Goal: Task Accomplishment & Management: Manage account settings

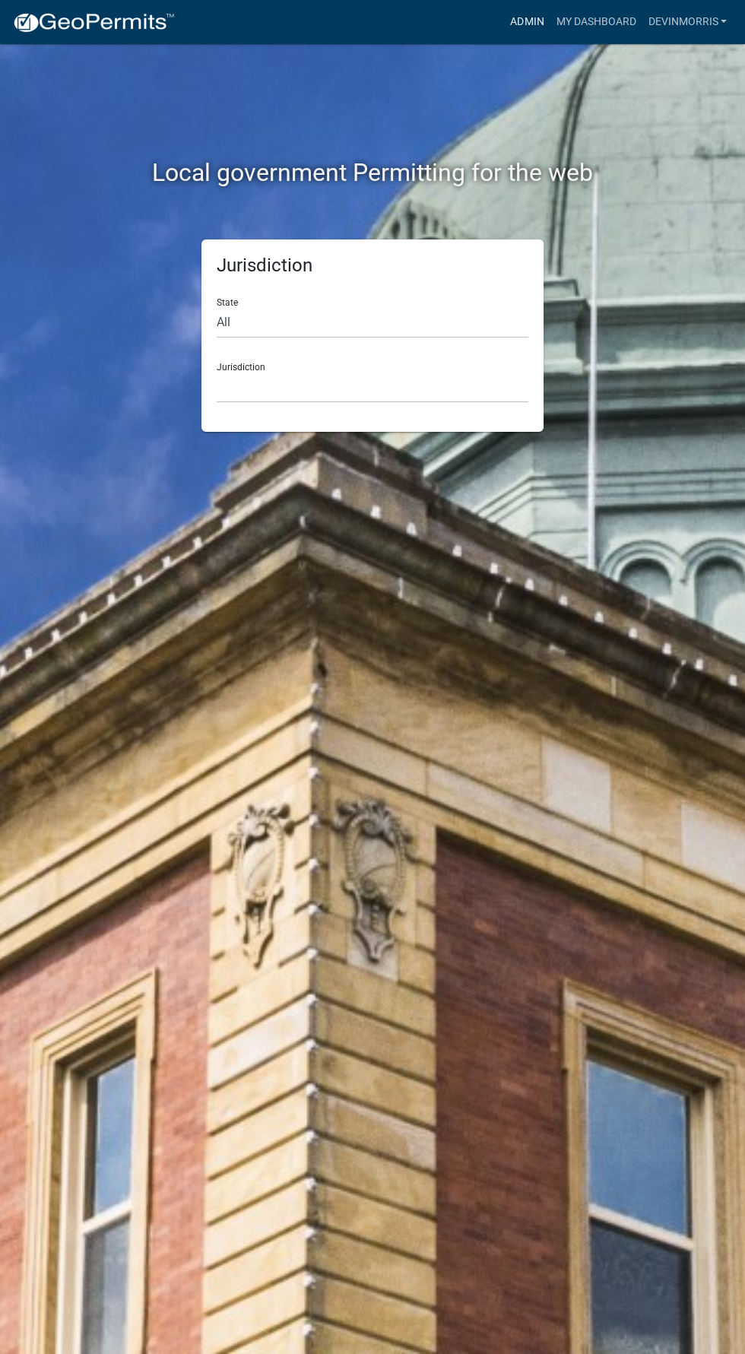
click at [530, 29] on link "Admin" at bounding box center [527, 22] width 46 height 29
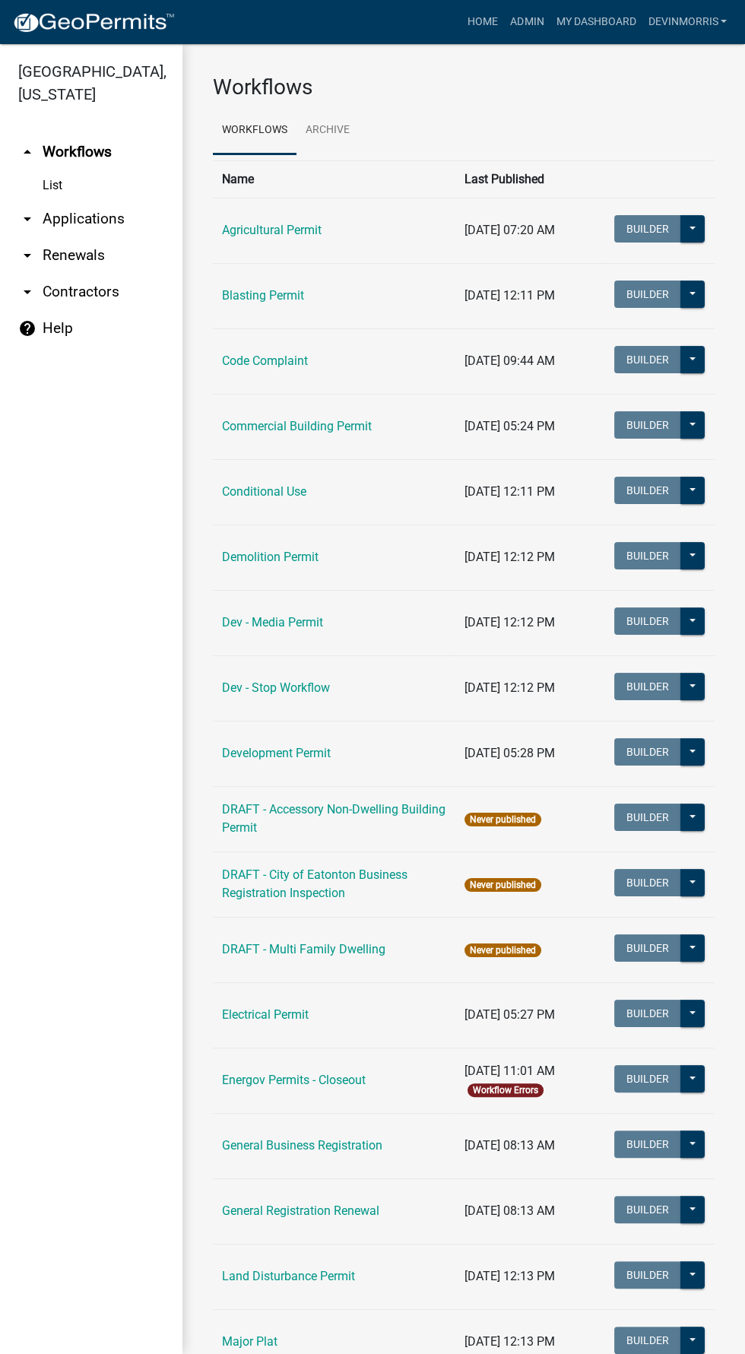
click at [69, 219] on link "arrow_drop_down Applications" at bounding box center [91, 219] width 182 height 36
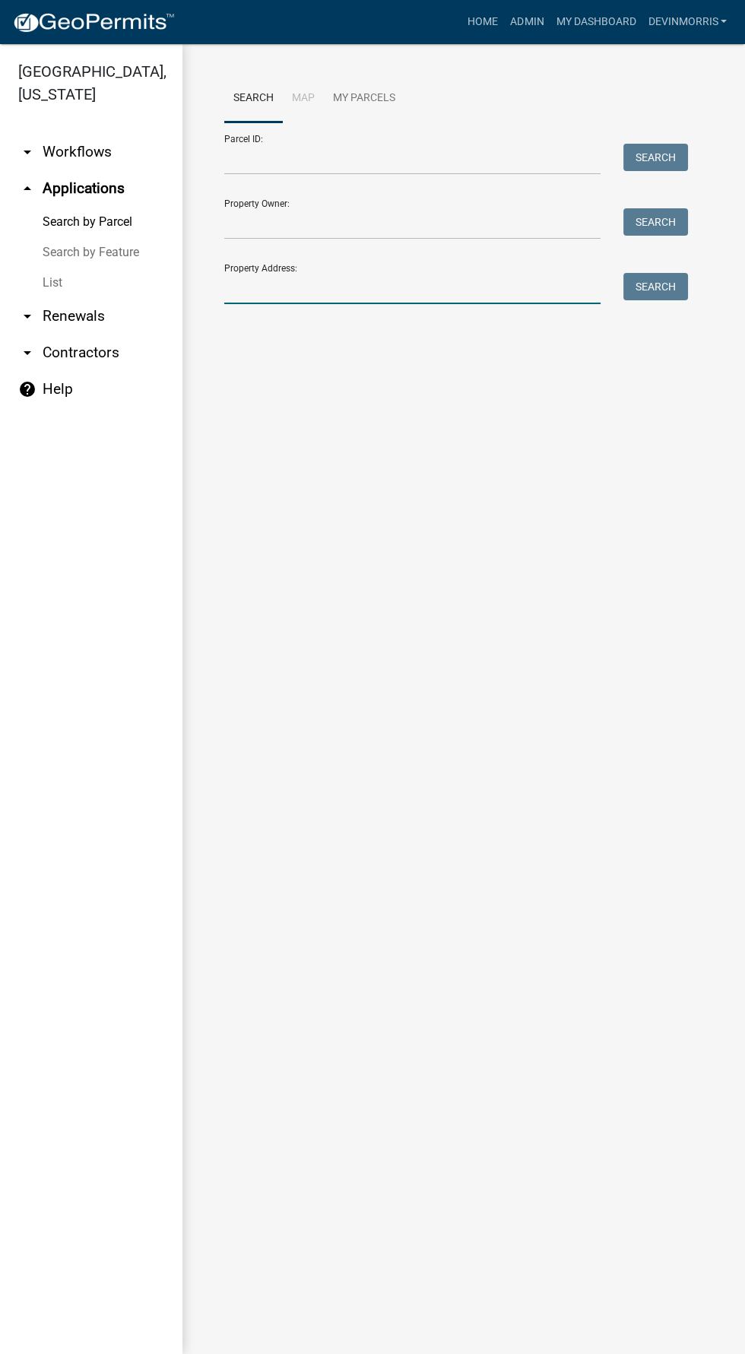
click at [271, 293] on input "Property Address:" at bounding box center [412, 288] width 376 height 31
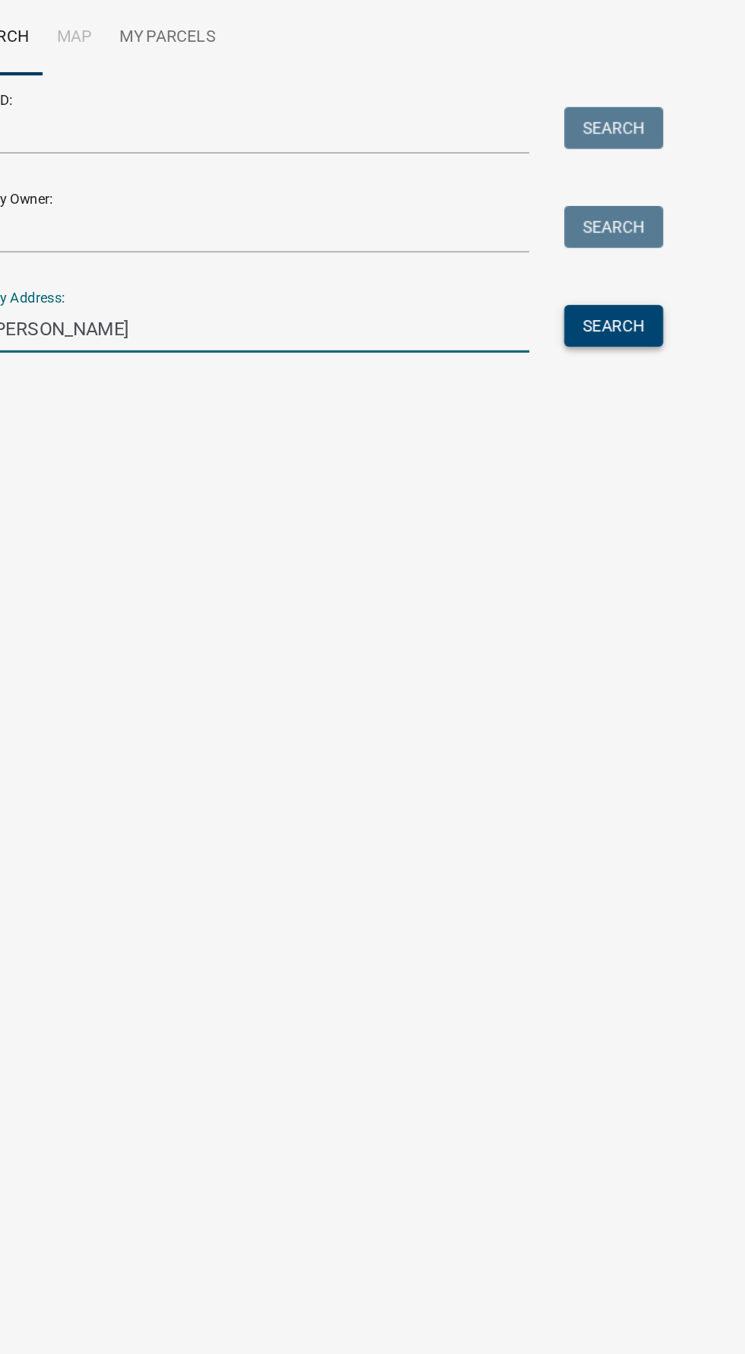
type input "110 [PERSON_NAME]"
click at [671, 283] on button "Search" at bounding box center [655, 286] width 65 height 27
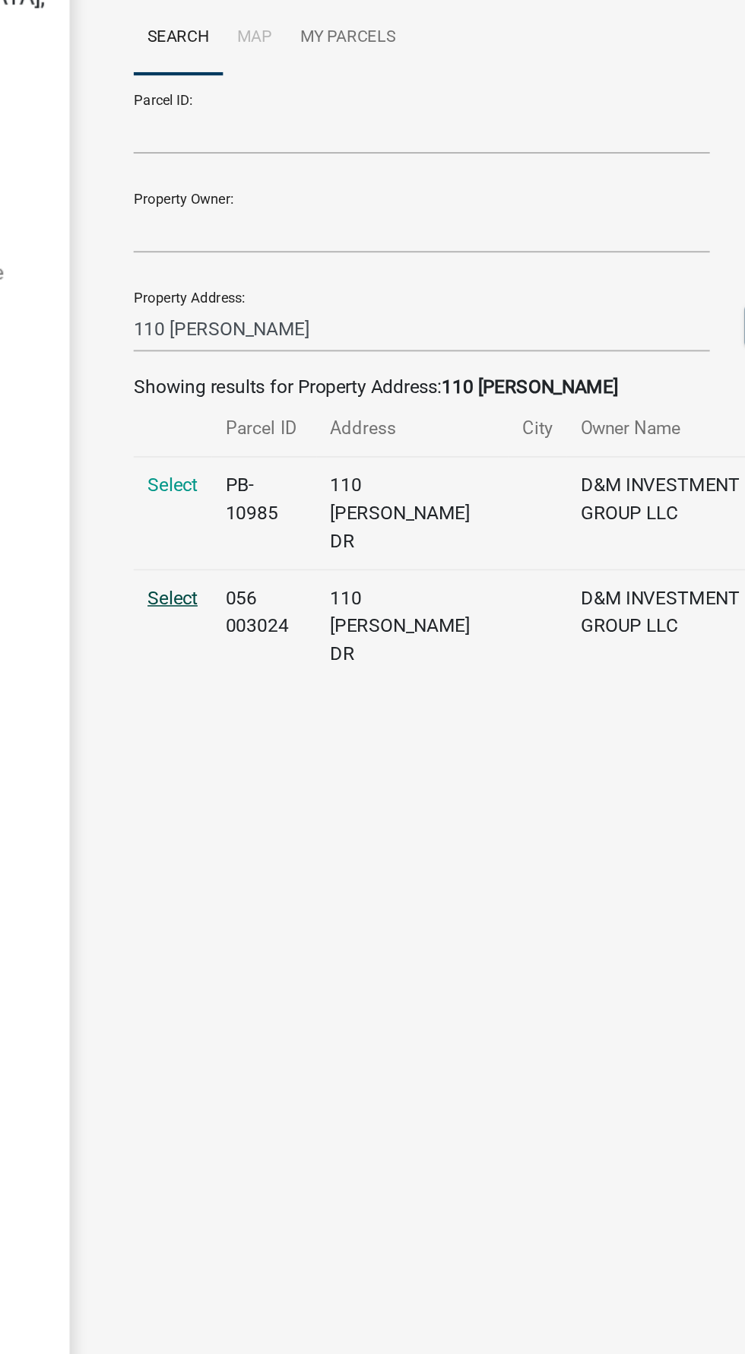
click at [245, 457] on span "Select" at bounding box center [249, 464] width 33 height 14
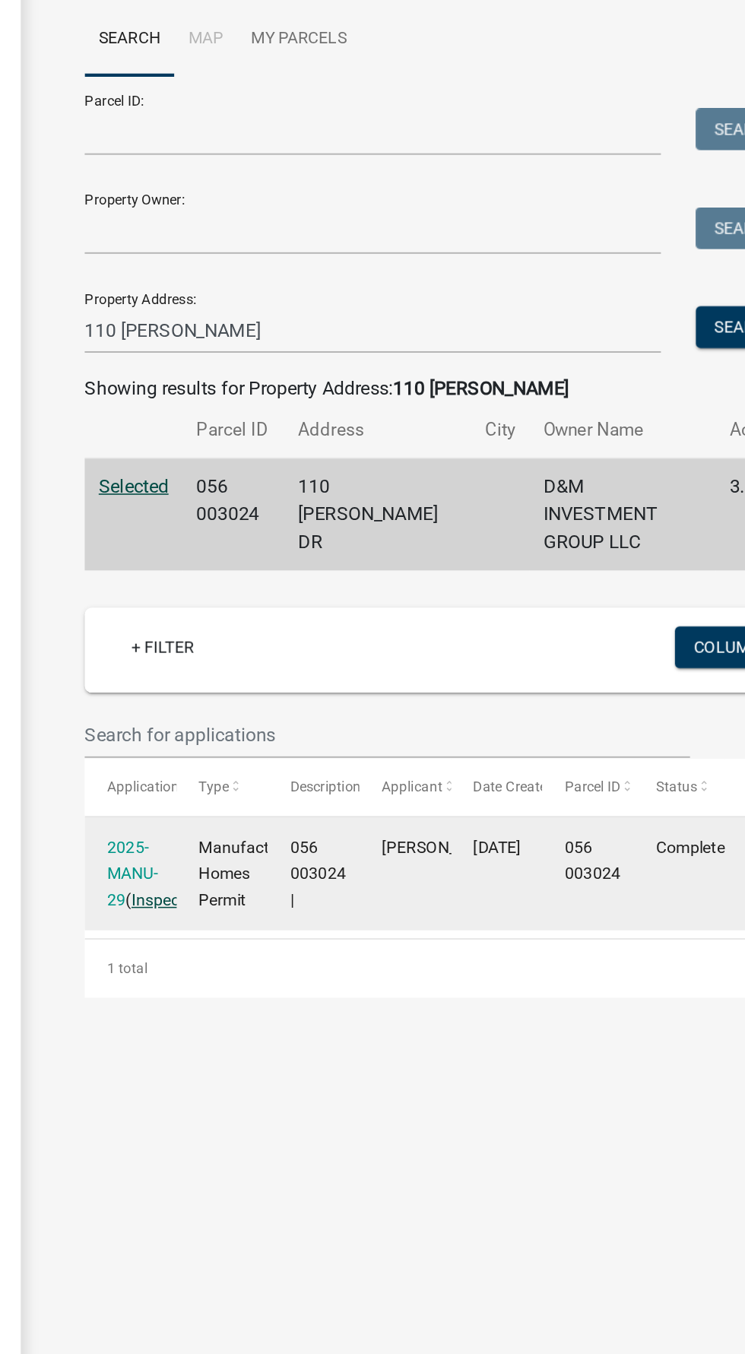
click at [278, 663] on link "Inspections" at bounding box center [282, 660] width 55 height 12
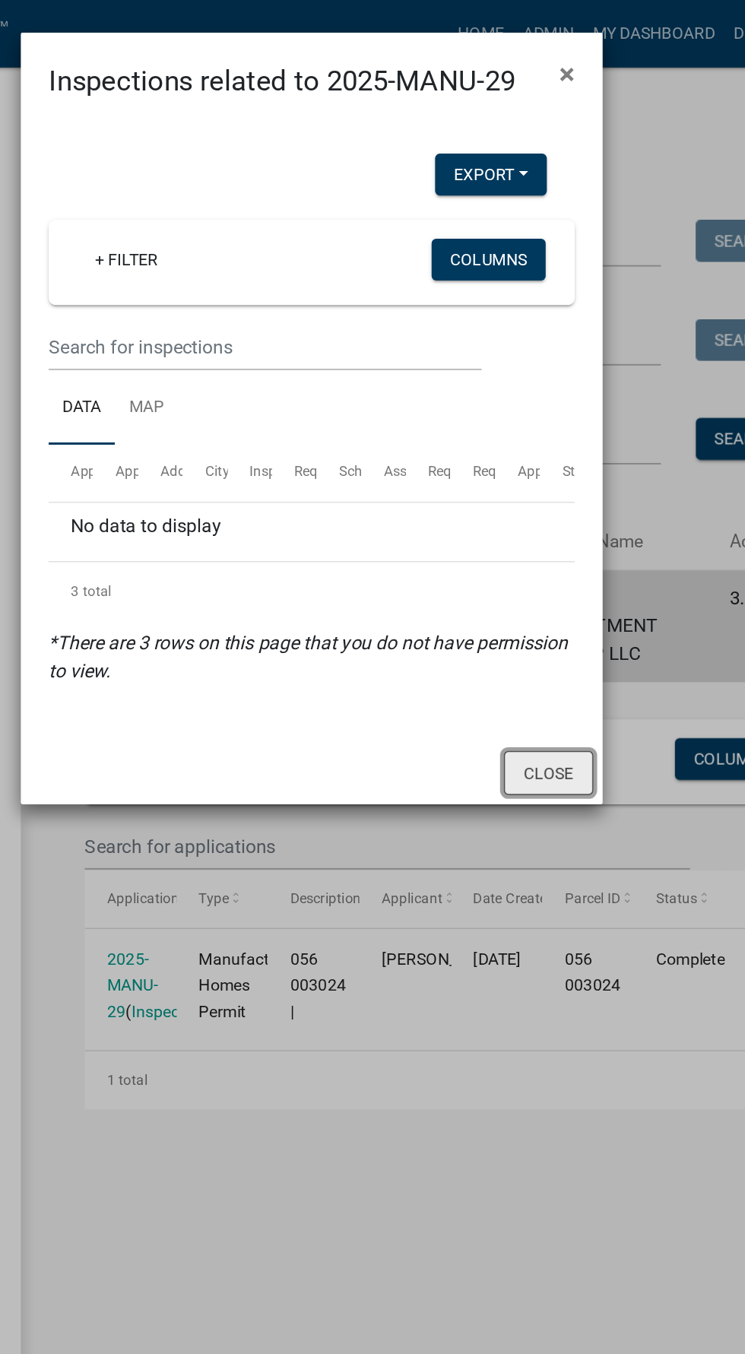
click at [530, 501] on button "Close" at bounding box center [527, 504] width 59 height 29
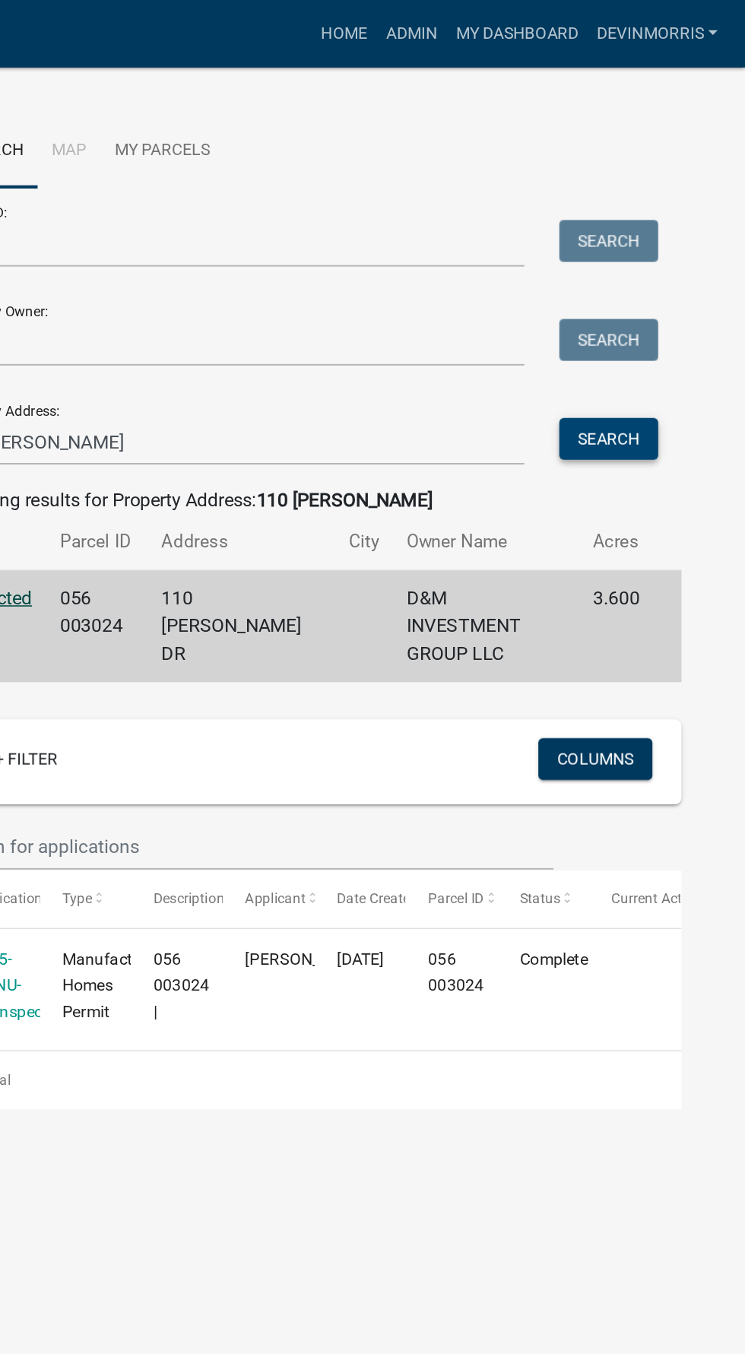
click at [668, 294] on button "Search" at bounding box center [655, 286] width 65 height 27
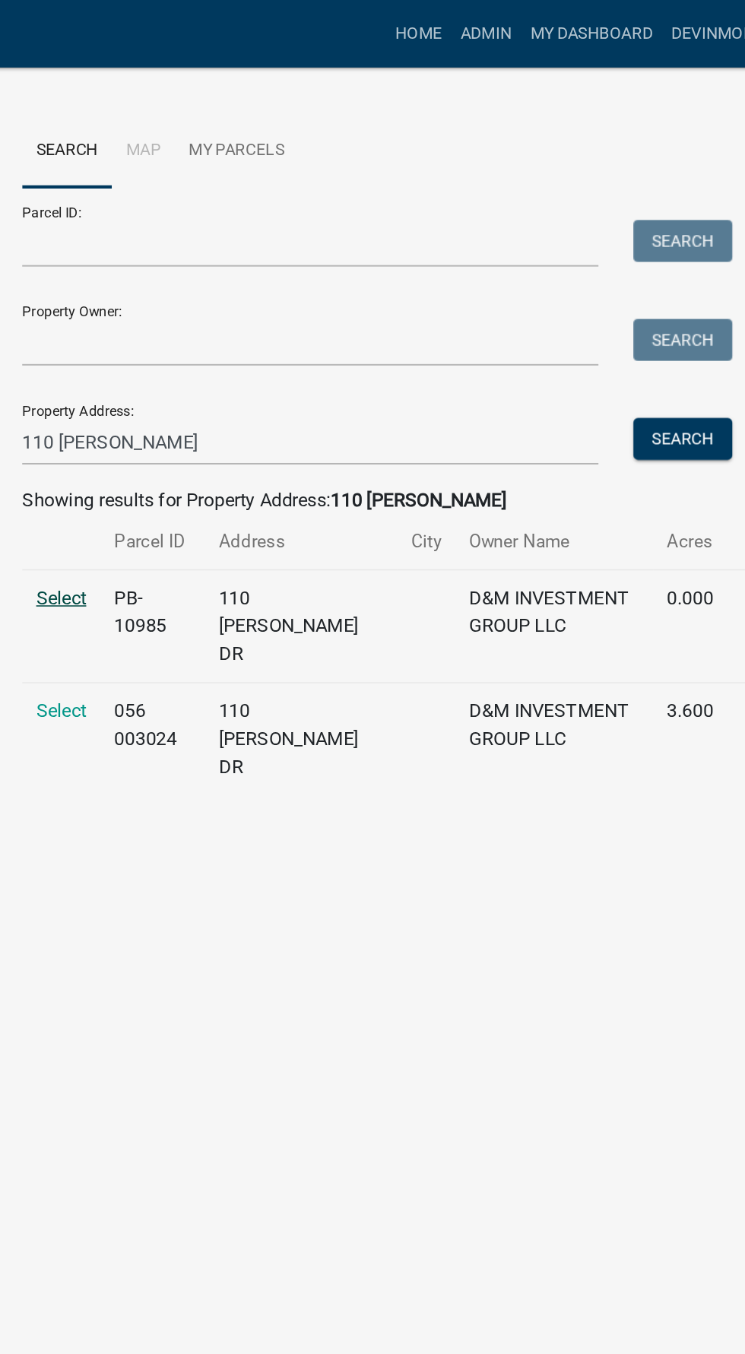
click at [244, 392] on span "Select" at bounding box center [249, 390] width 33 height 14
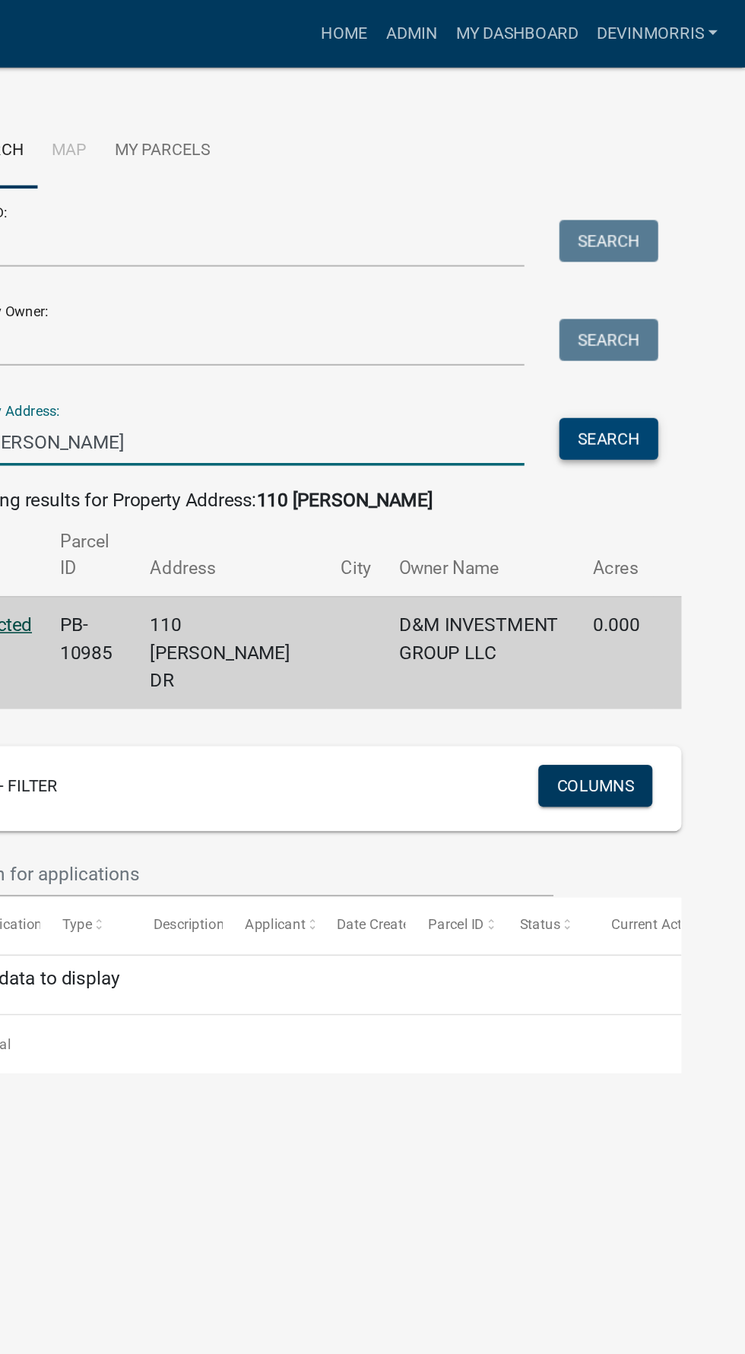
click at [670, 298] on button "Search" at bounding box center [655, 286] width 65 height 27
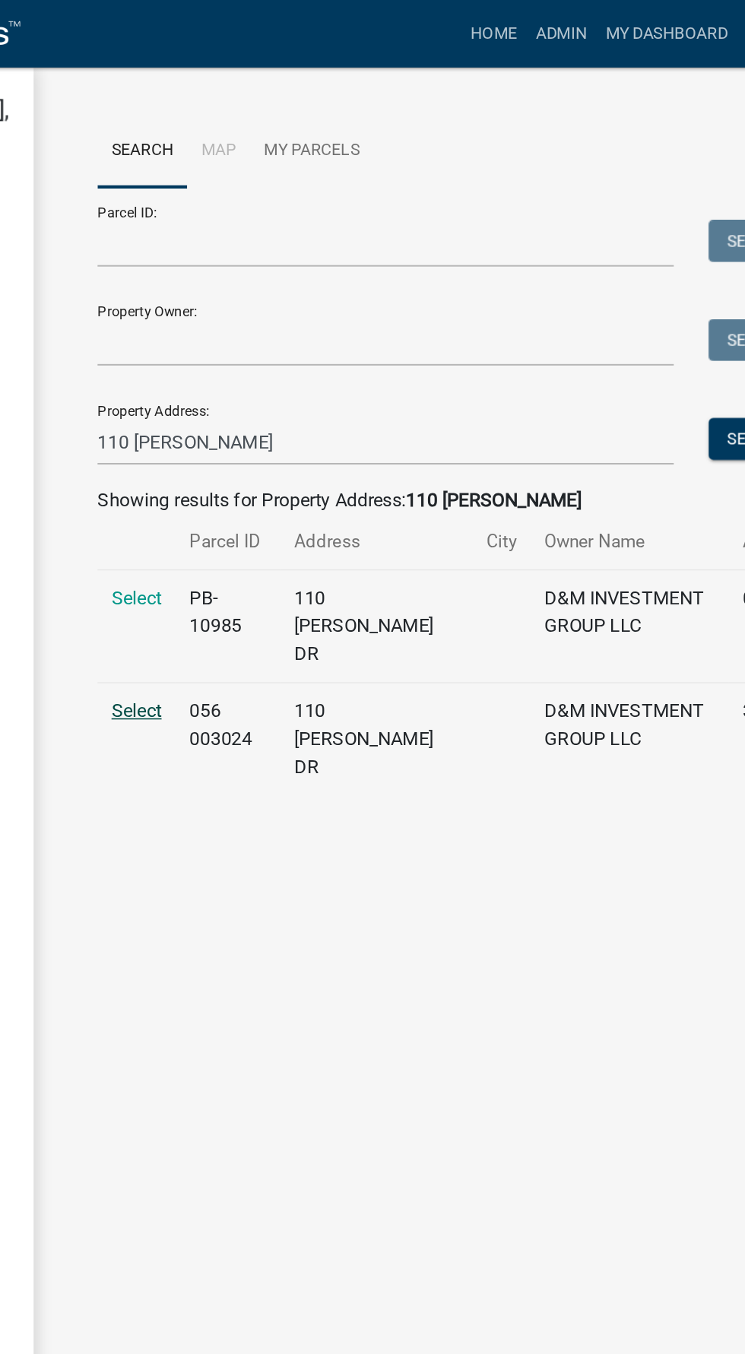
click at [261, 457] on span "Select" at bounding box center [249, 464] width 33 height 14
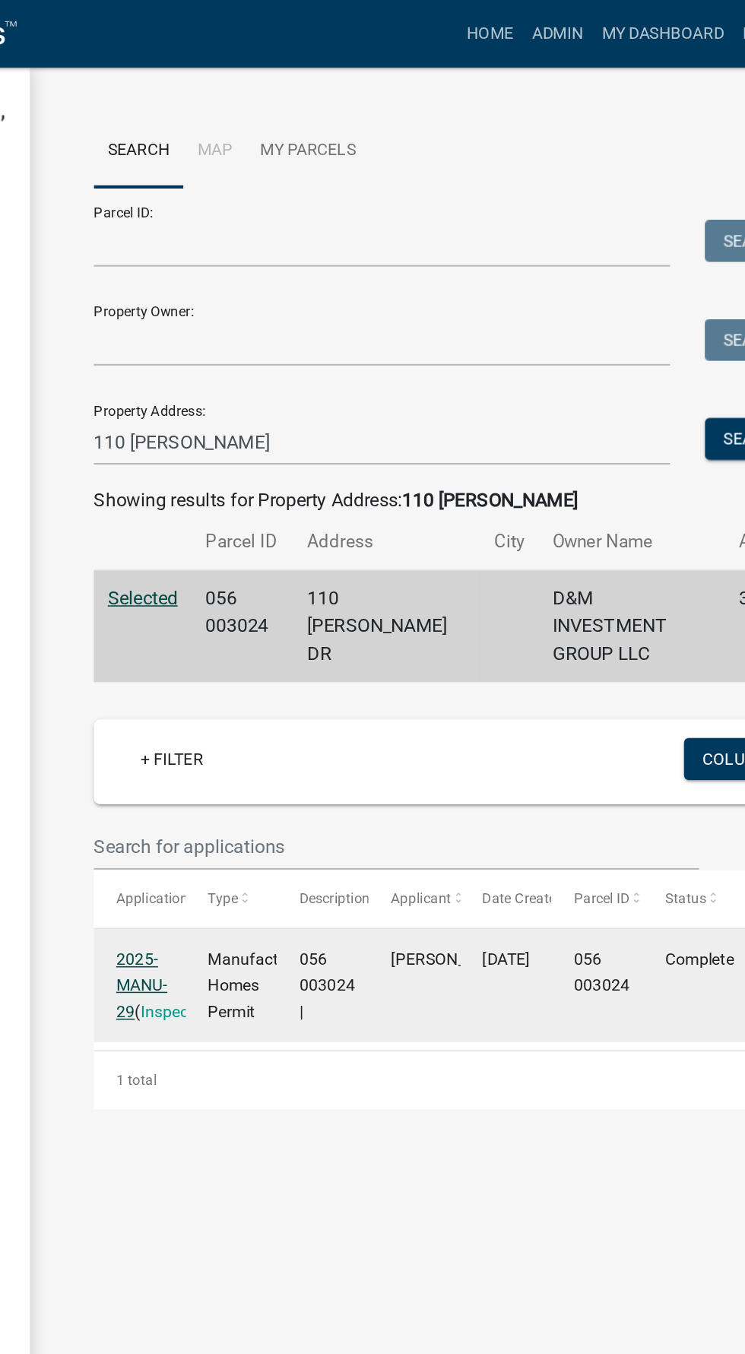
click at [253, 620] on link "2025-MANU-29" at bounding box center [255, 643] width 33 height 47
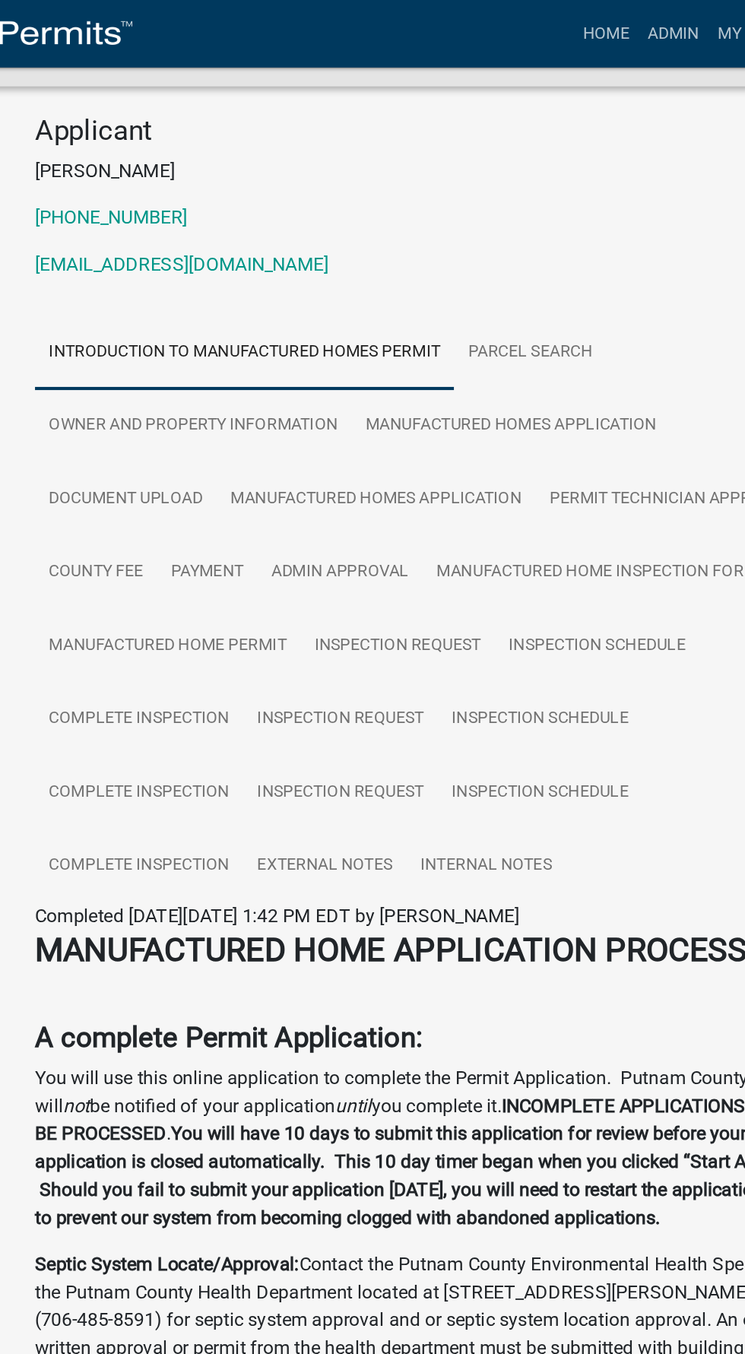
scroll to position [116, 0]
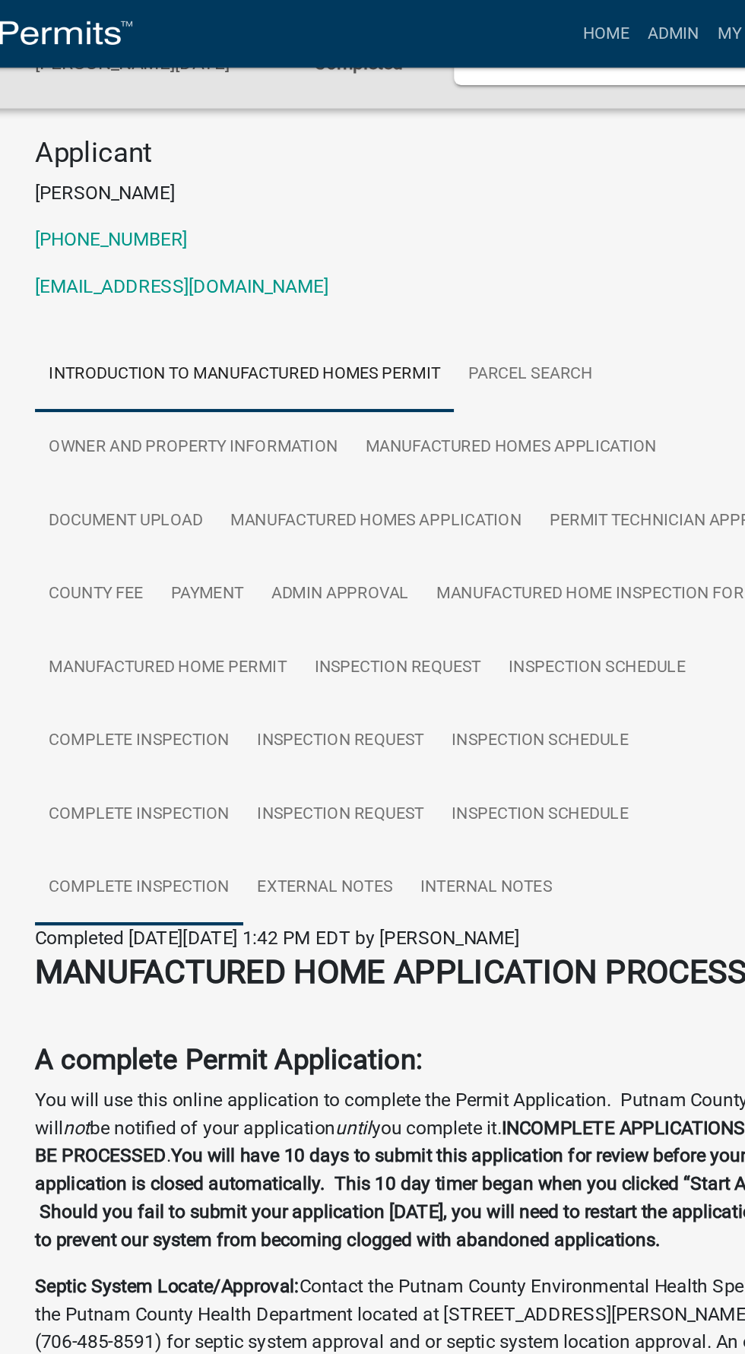
click at [149, 580] on link "Complete Inspection" at bounding box center [178, 580] width 136 height 49
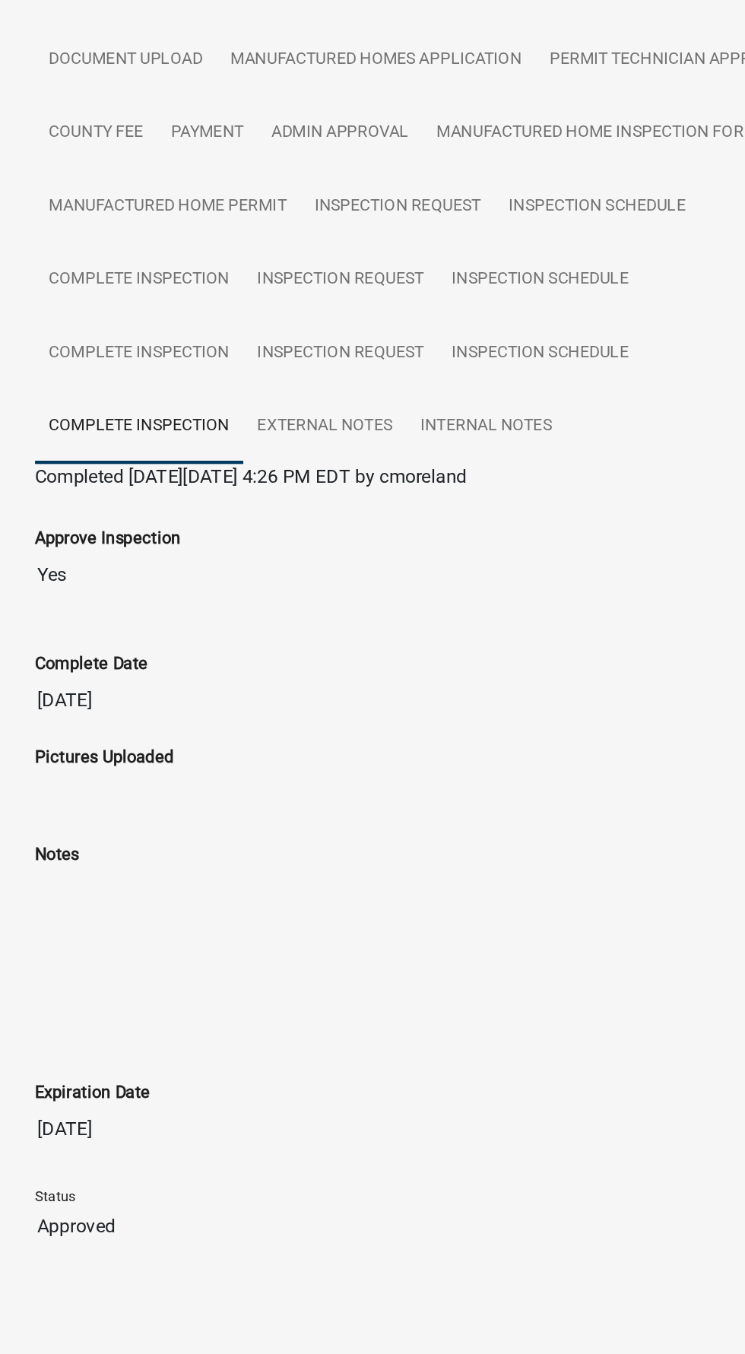
scroll to position [17, 0]
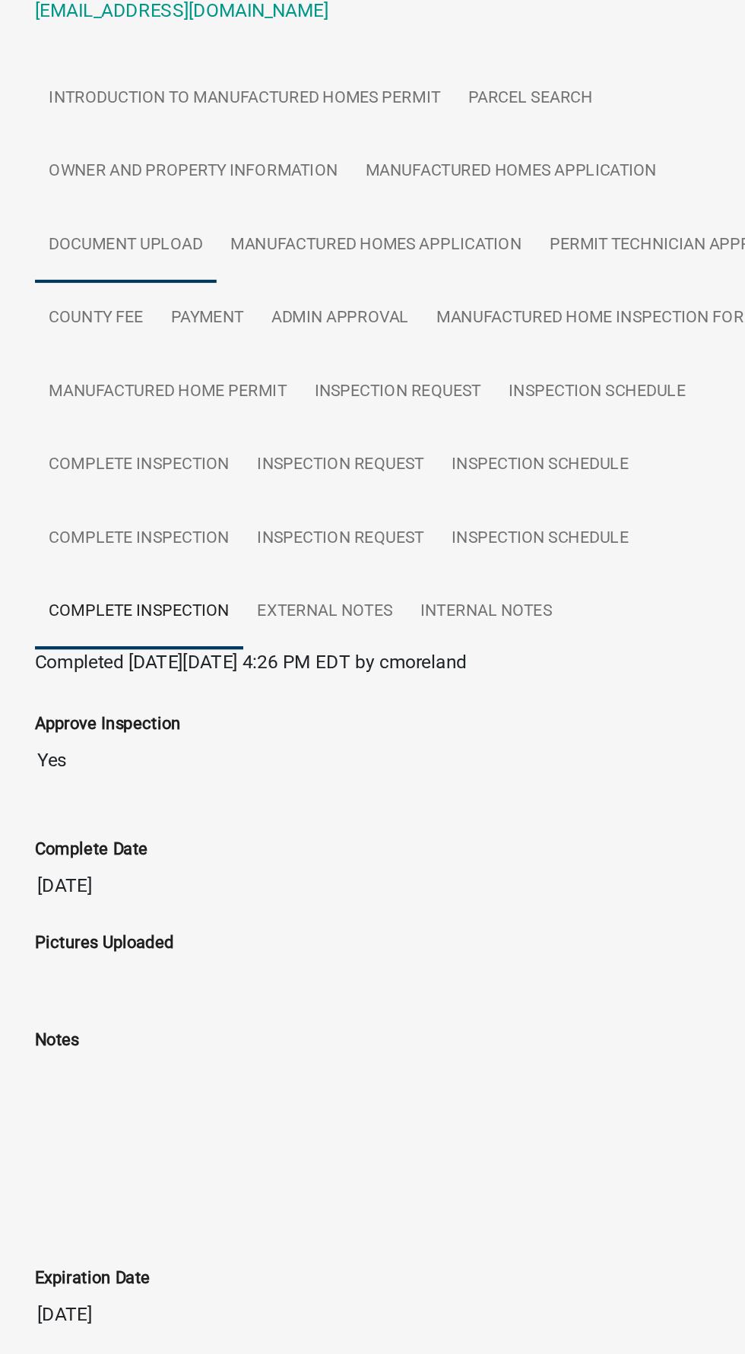
click at [146, 442] on link "Document Upload" at bounding box center [169, 440] width 119 height 49
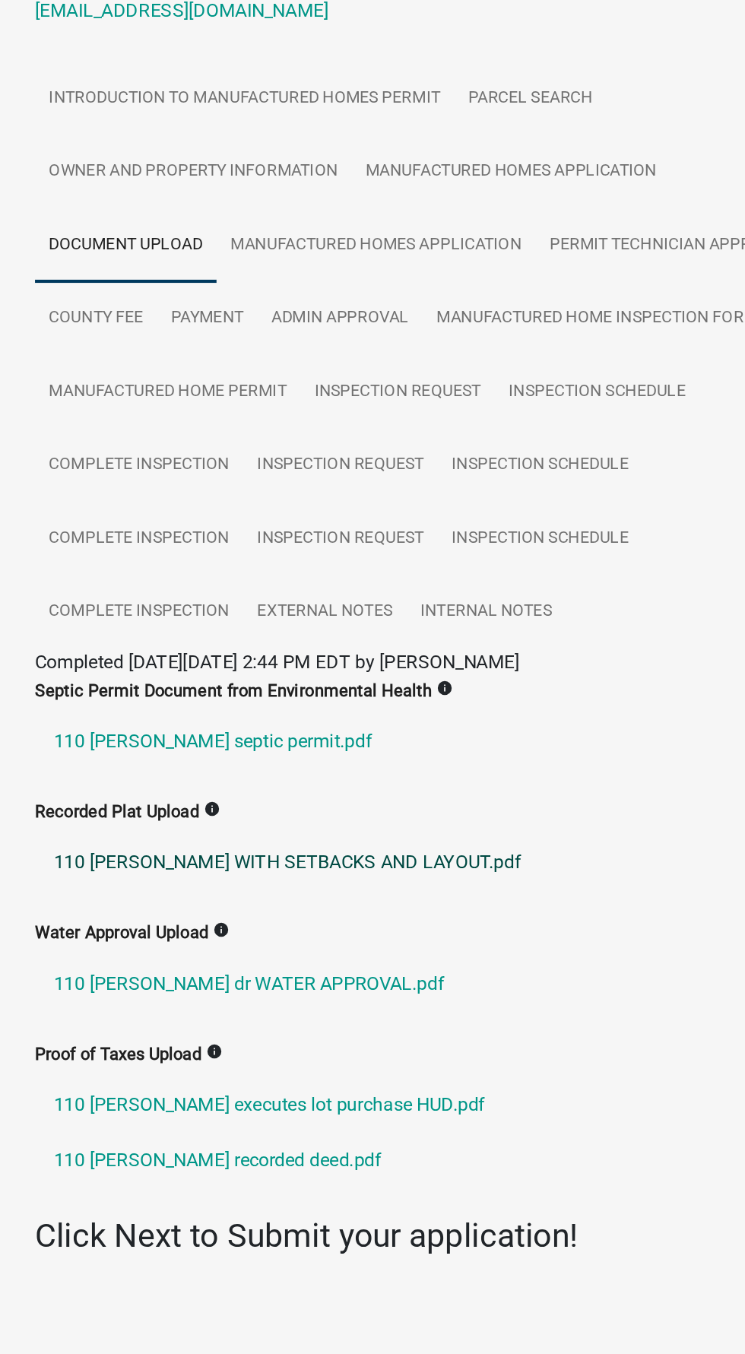
click at [348, 843] on link "110 [PERSON_NAME] WITH SETBACKS AND LAYOUT.pdf" at bounding box center [372, 843] width 524 height 36
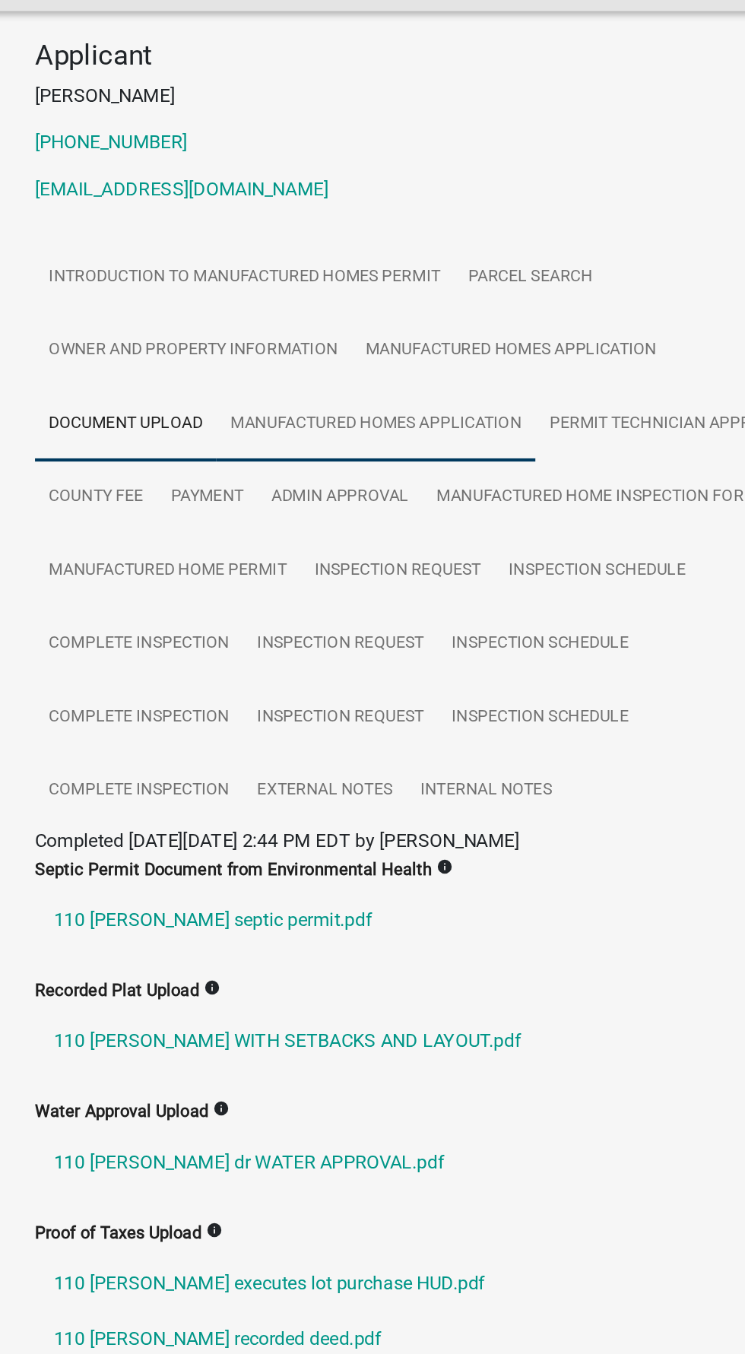
click at [375, 431] on link "Manufactured Homes Application" at bounding box center [333, 440] width 208 height 49
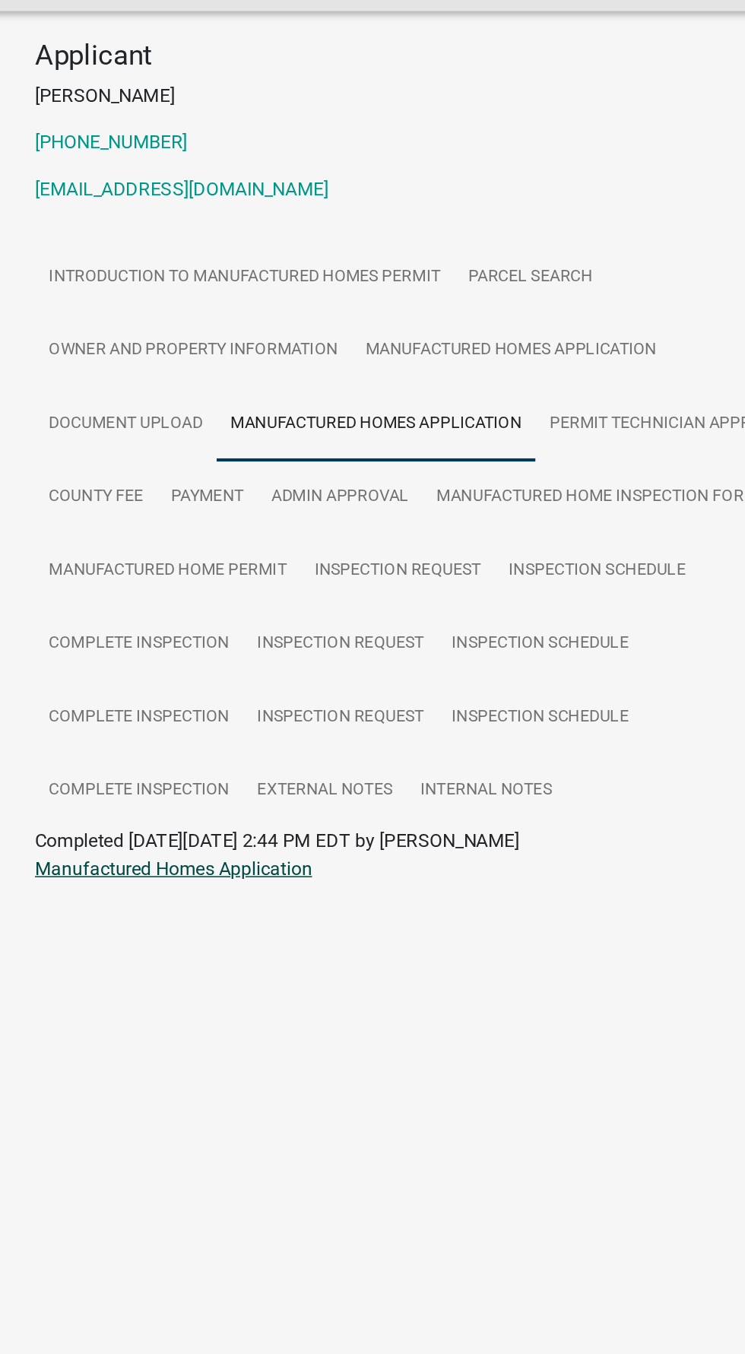
click at [170, 733] on link "Manufactured Homes Application" at bounding box center [200, 730] width 181 height 14
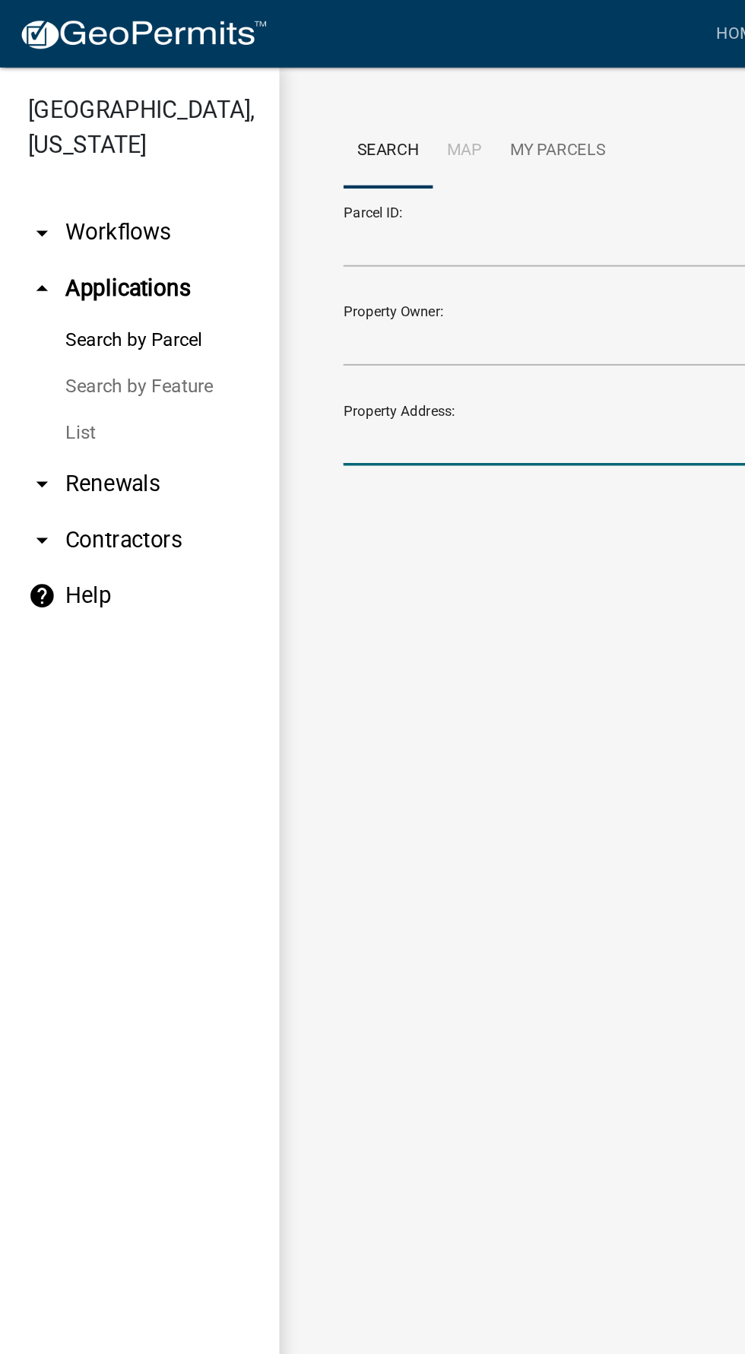
click at [365, 287] on input "Property Address:" at bounding box center [412, 288] width 376 height 31
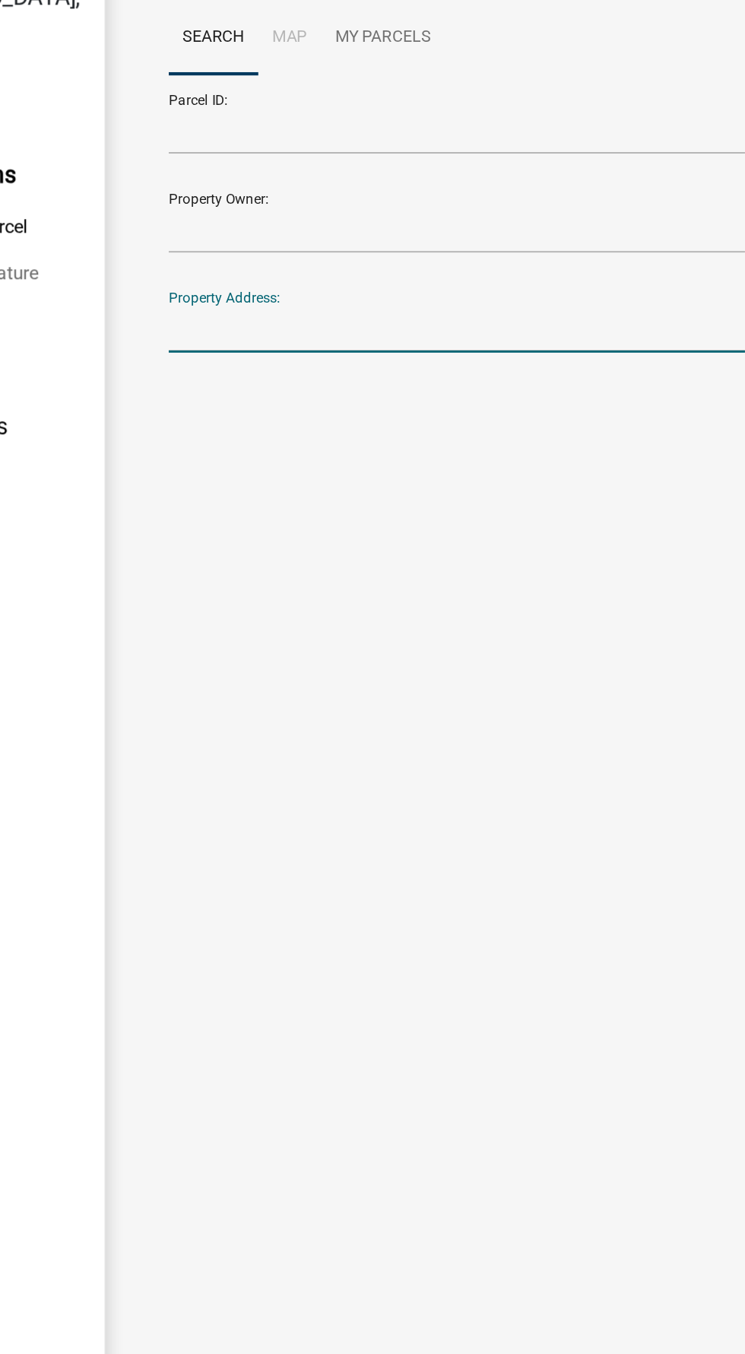
click at [277, 290] on input "Property Address:" at bounding box center [412, 288] width 376 height 31
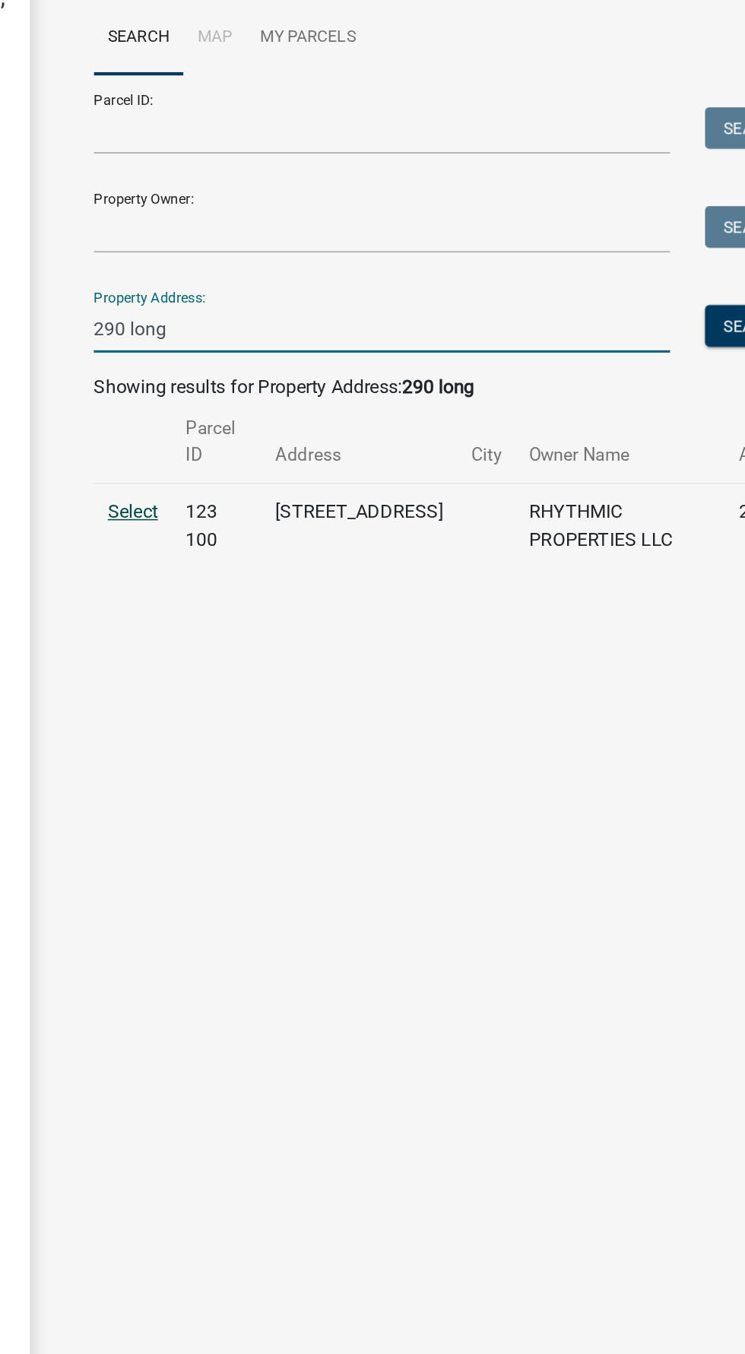
click at [245, 404] on span "Select" at bounding box center [249, 408] width 33 height 14
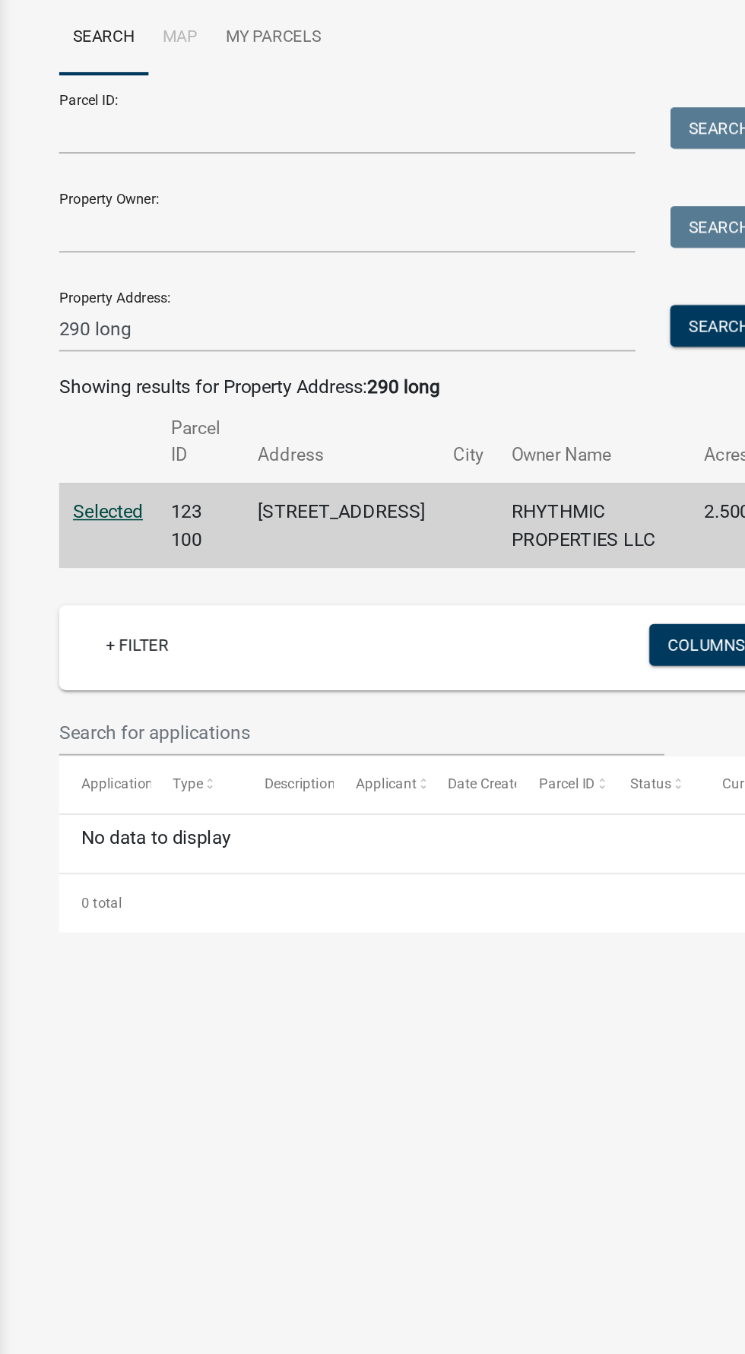
click at [254, 415] on span "Selected" at bounding box center [256, 408] width 46 height 14
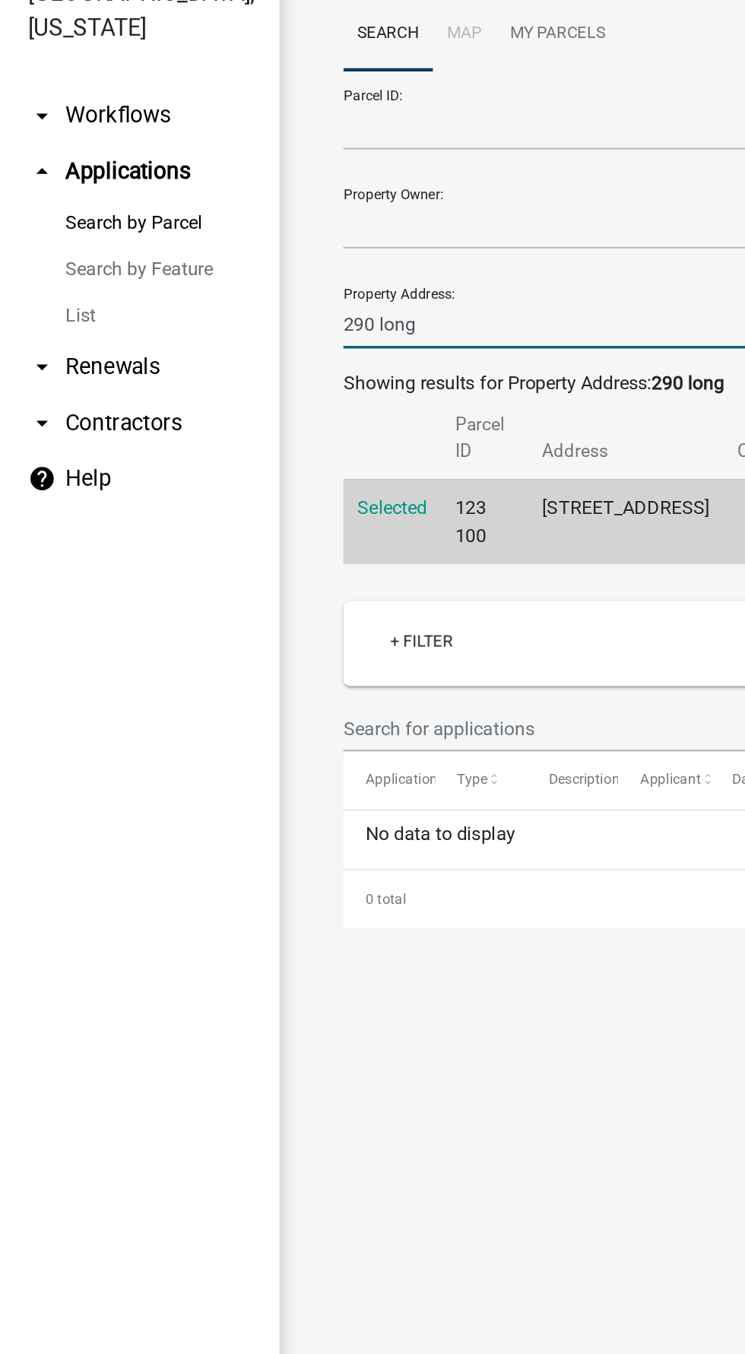
click at [371, 291] on input "290 long" at bounding box center [412, 288] width 376 height 31
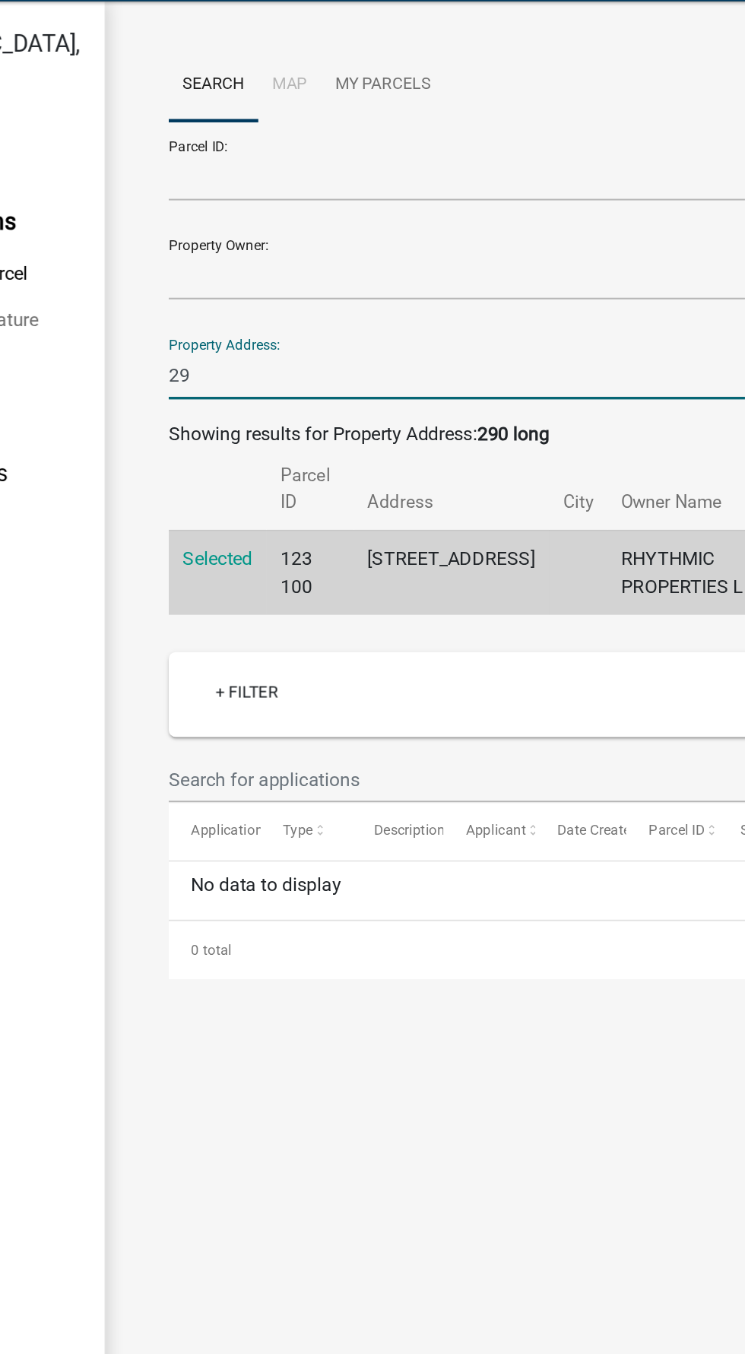
type input "2"
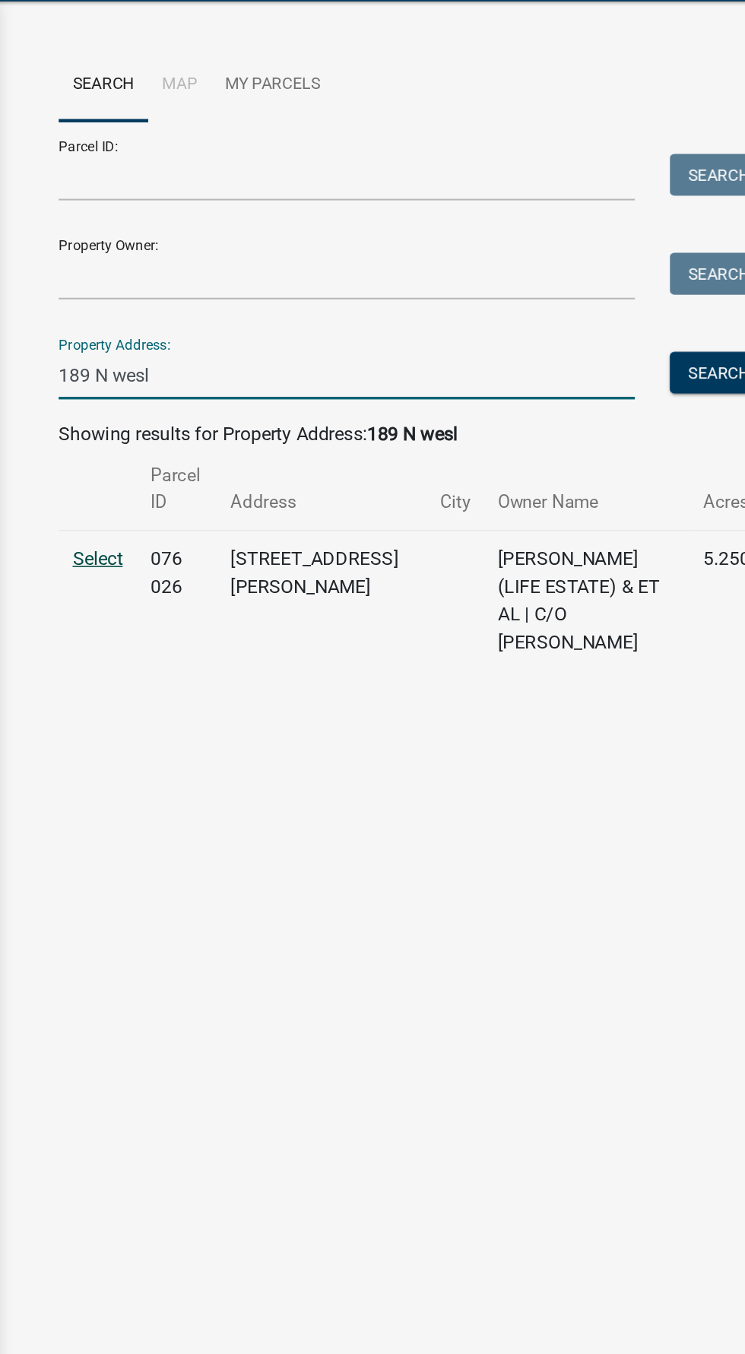
type input "189 N wesl"
click at [237, 410] on span "Select" at bounding box center [249, 408] width 33 height 14
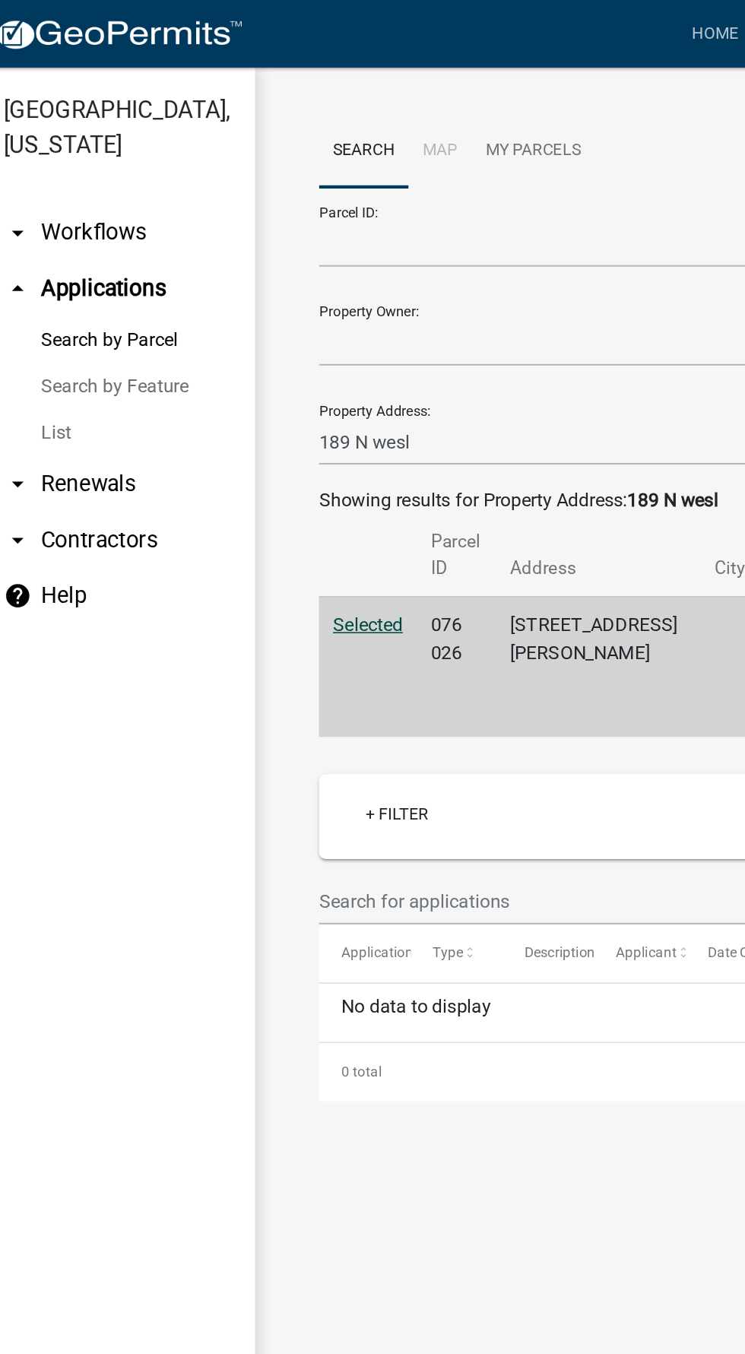
click at [32, 160] on icon "arrow_drop_down" at bounding box center [27, 152] width 18 height 18
